Goal: Find specific page/section: Find specific page/section

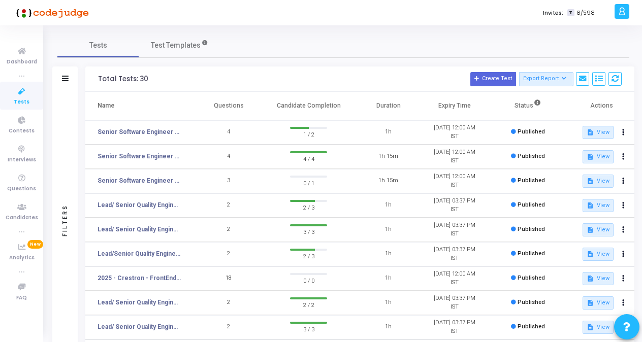
click at [204, 72] on h3 "Total Tests: 30 Create Test Export Report Id Name Job Role Questions Candidate …" at bounding box center [360, 79] width 524 height 14
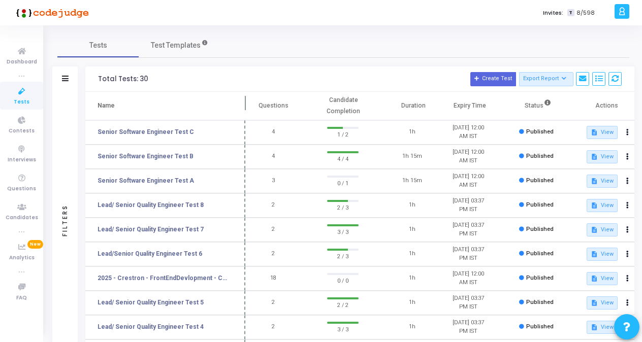
drag, startPoint x: 194, startPoint y: 102, endPoint x: 244, endPoint y: 106, distance: 49.9
click at [244, 106] on span at bounding box center [245, 106] width 10 height 28
